Goal: Find specific page/section: Find specific page/section

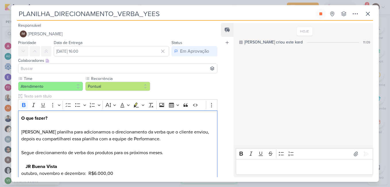
scroll to position [93, 0]
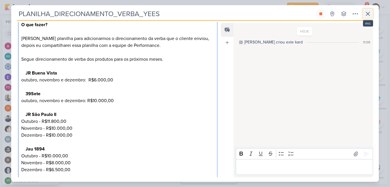
click at [367, 14] on icon at bounding box center [368, 13] width 7 height 7
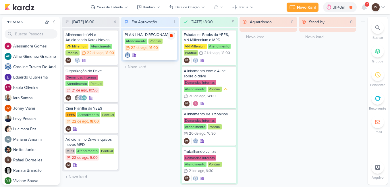
click at [172, 34] on icon at bounding box center [171, 35] width 3 height 3
click at [114, 142] on icon at bounding box center [112, 140] width 5 height 5
click at [160, 50] on div "Atendimento Pontual 22/8 [DATE] 16:00" at bounding box center [150, 45] width 51 height 13
click at [160, 50] on div "Preferências de Quadros [GEOGRAPHIC_DATA] Organização Não tem nenhum quadro aqu…" at bounding box center [195, 100] width 390 height 172
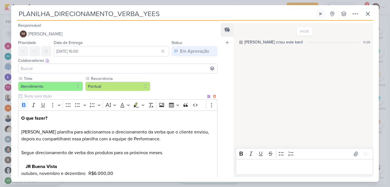
click at [165, 154] on p "O que fazer? [PERSON_NAME] planilha para adicionarmos o direcionamento da verba…" at bounding box center [117, 139] width 193 height 48
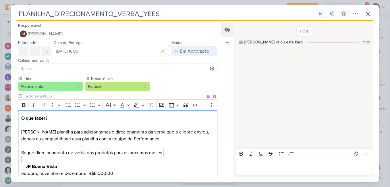
click at [165, 154] on p "O que fazer? [PERSON_NAME] planilha para adicionarmos o direcionamento da verba…" at bounding box center [117, 139] width 193 height 48
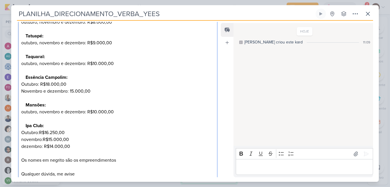
scroll to position [268, 0]
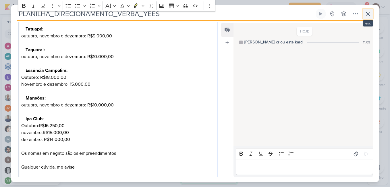
click at [367, 12] on icon at bounding box center [367, 13] width 3 height 3
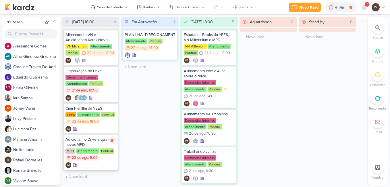
click at [107, 158] on div "MPD Atendimento Pontual 22/8 [DATE] 9:00" at bounding box center [91, 154] width 51 height 13
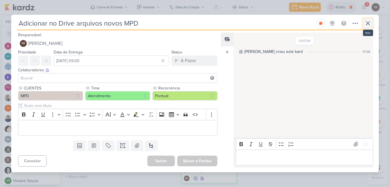
click at [368, 24] on icon at bounding box center [367, 23] width 3 height 3
